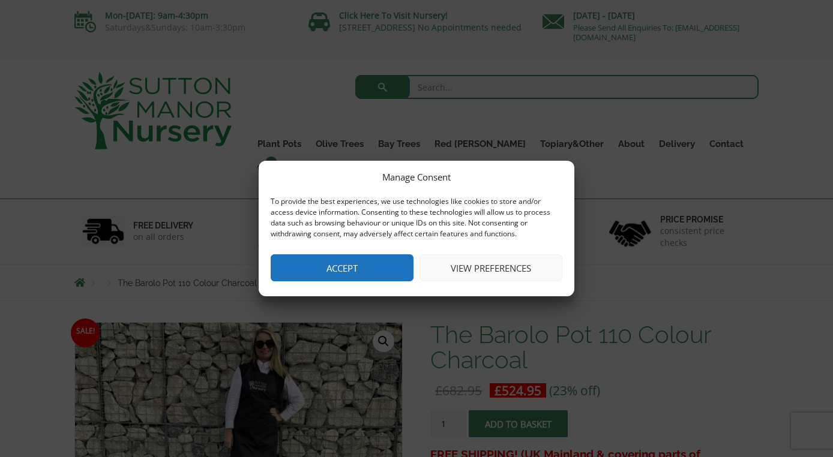
click at [493, 263] on button "View preferences" at bounding box center [491, 268] width 143 height 27
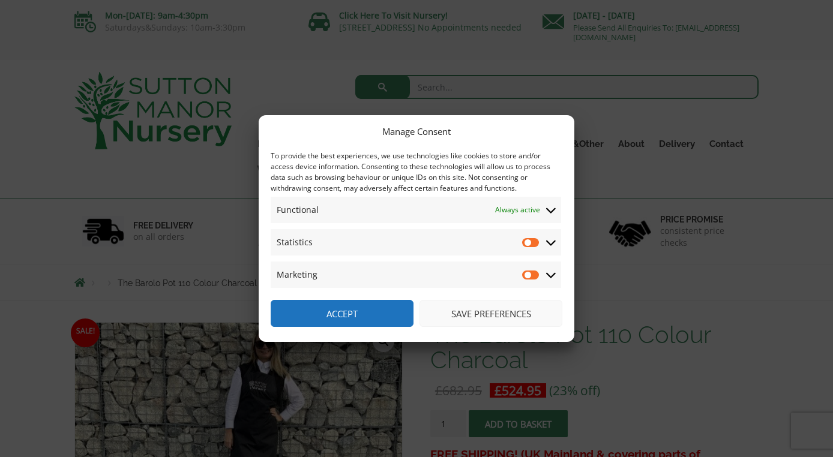
click at [478, 316] on button "Save preferences" at bounding box center [491, 313] width 143 height 27
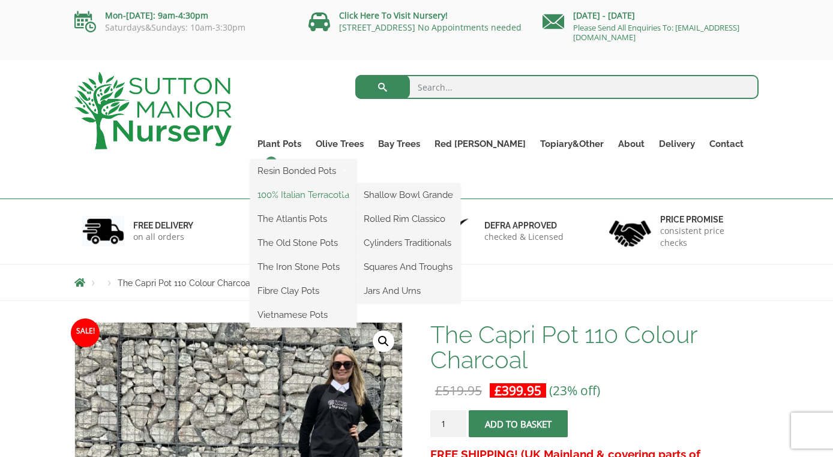
click at [332, 197] on link "100% Italian Terracotta" at bounding box center [303, 195] width 106 height 18
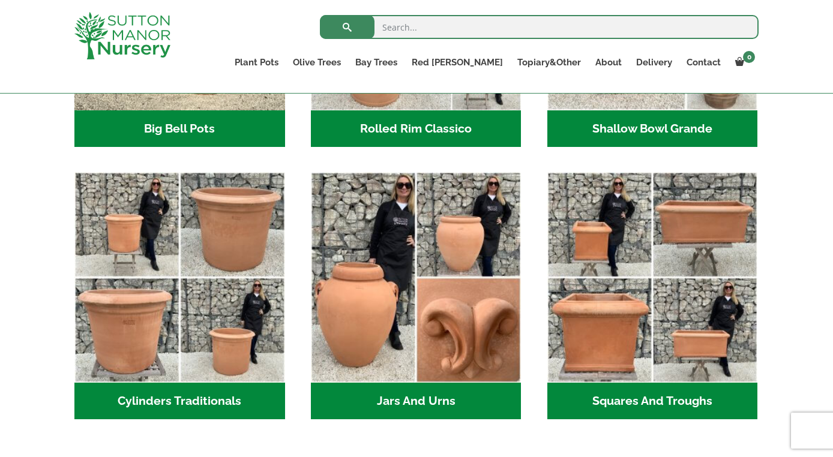
scroll to position [583, 0]
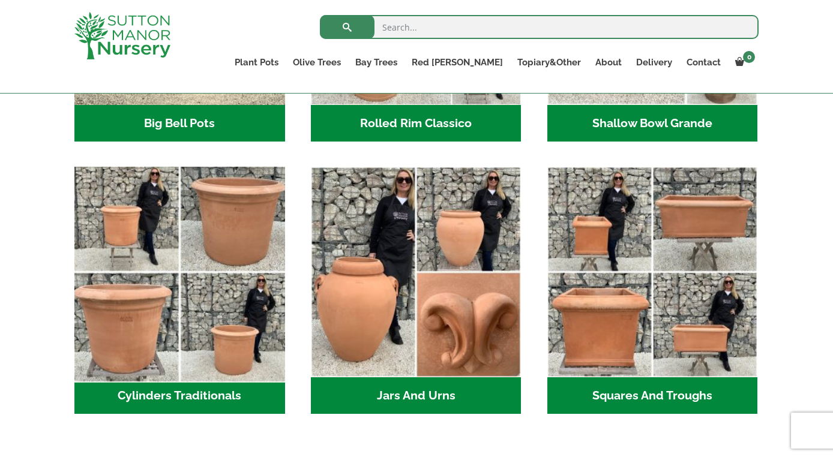
click at [211, 350] on img "Visit product category Cylinders Traditionals" at bounding box center [179, 272] width 221 height 221
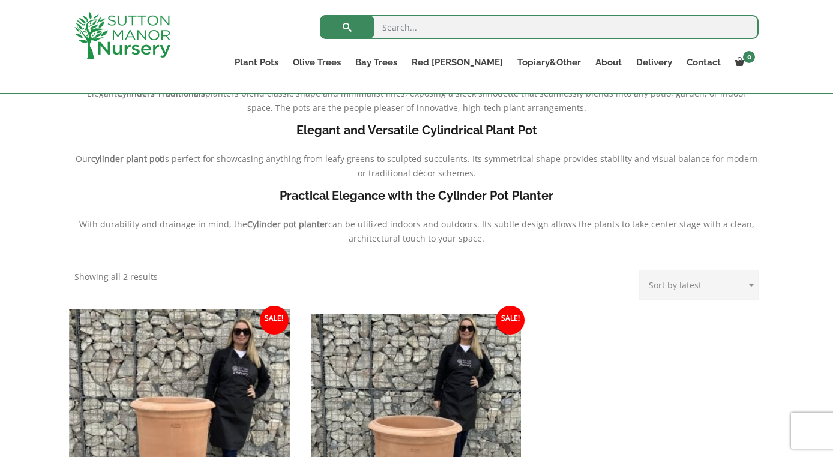
scroll to position [195, 0]
